Goal: Information Seeking & Learning: Understand process/instructions

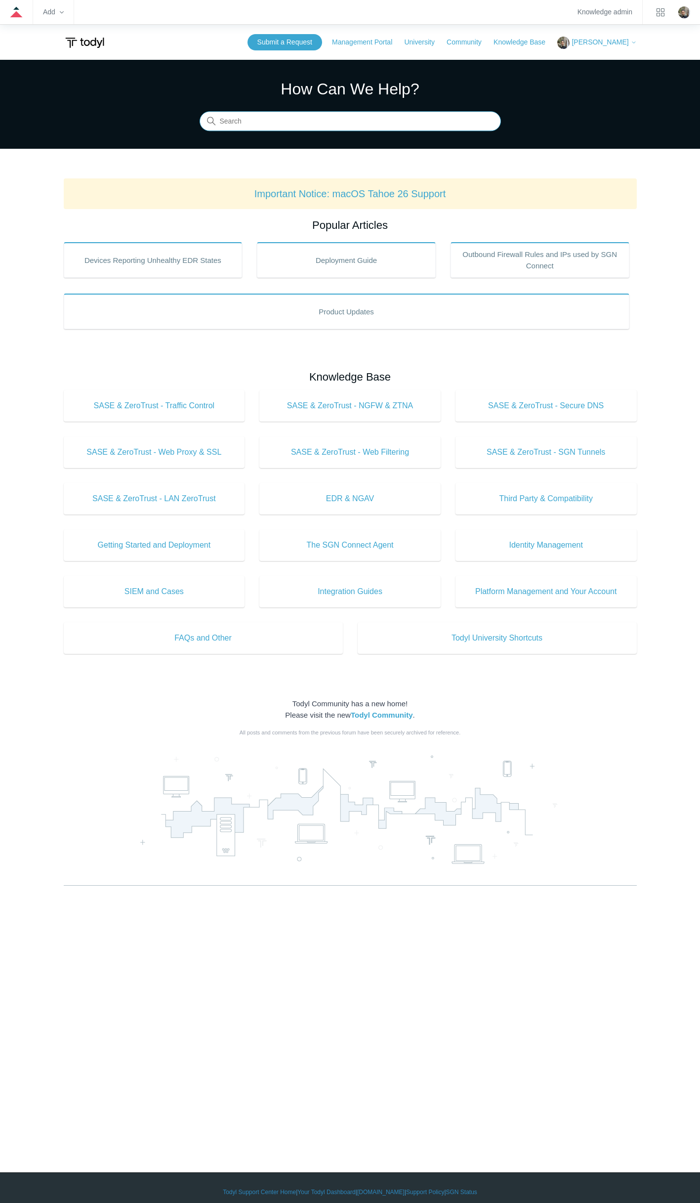
click at [329, 125] on input "Search" at bounding box center [350, 122] width 301 height 20
type input "delete tenant"
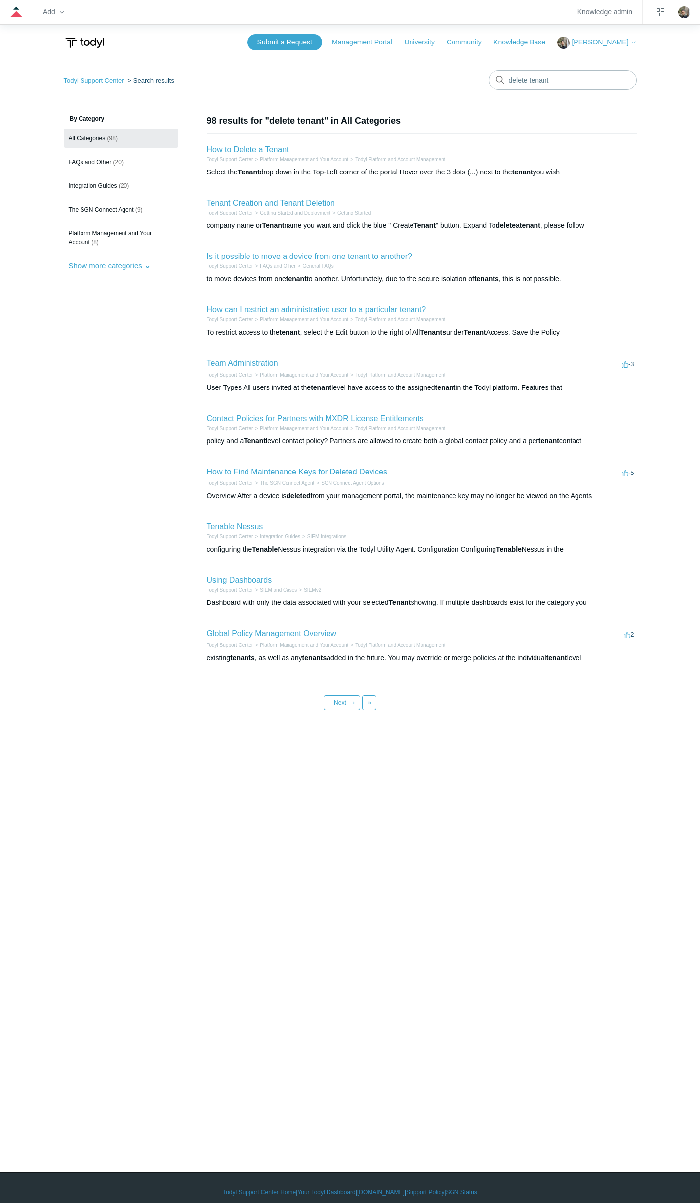
click at [261, 150] on link "How to Delete a Tenant" at bounding box center [248, 149] width 82 height 8
